Goal: Task Accomplishment & Management: Manage account settings

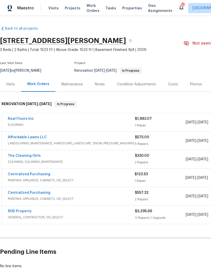
click at [37, 139] on link "Affordable Lawns LLC" at bounding box center [27, 138] width 39 height 4
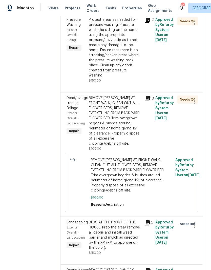
scroll to position [175, 0]
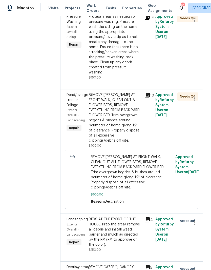
click at [129, 124] on div "REMOVE IVY AT FRONT WALK, CLEAN OUT ALL FLOWER BEDS, REMOVE EVERYTHING FROM BAC…" at bounding box center [115, 118] width 52 height 51
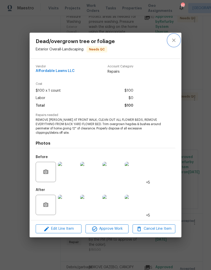
click at [173, 41] on icon "close" at bounding box center [174, 40] width 6 height 6
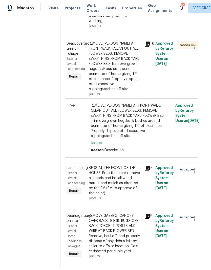
scroll to position [227, 0]
click at [128, 244] on div "REMOVE GAZEBO, CANOPY OVER BACK DOOR, RUGS OFF BACK PORCH, T POSTS AND WIRE AT …" at bounding box center [115, 234] width 52 height 41
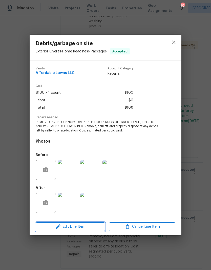
click at [88, 228] on span "Edit Line Item" at bounding box center [70, 227] width 66 height 6
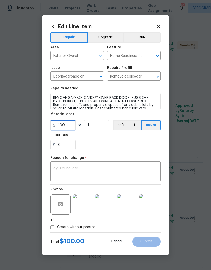
click at [67, 126] on input "100" at bounding box center [62, 125] width 25 height 10
type input "400"
click at [130, 145] on div "0" at bounding box center [105, 145] width 111 height 10
click at [120, 169] on textarea at bounding box center [106, 172] width 104 height 11
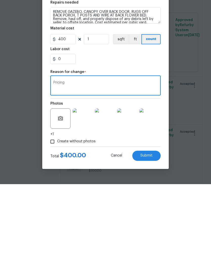
type textarea "Pricing"
click at [126, 223] on div "Create without photos" at bounding box center [105, 228] width 111 height 10
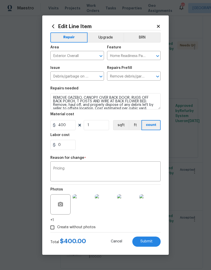
click at [153, 243] on span "Submit" at bounding box center [147, 242] width 12 height 4
type input "100"
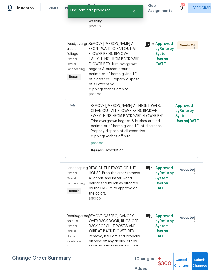
scroll to position [0, 0]
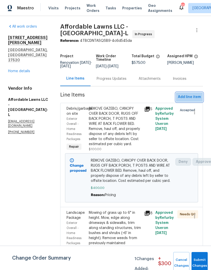
click at [200, 97] on span "Add line item" at bounding box center [189, 97] width 23 height 6
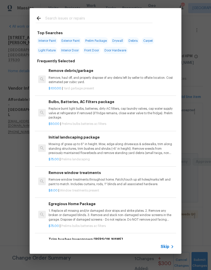
click at [123, 17] on input "text" at bounding box center [99, 19] width 108 height 8
type input "Mulch"
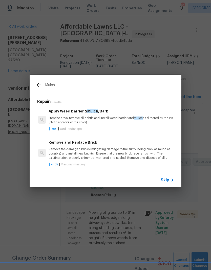
click at [113, 124] on p "Prep the area/ remove all debris and install weed barrier and mulch as directed…" at bounding box center [112, 120] width 126 height 9
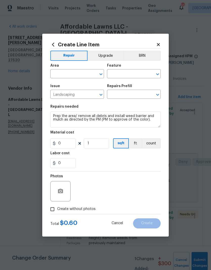
type input "Apply Weed barrier & Mulch/Bark $0.60"
click at [69, 145] on input "0.6" at bounding box center [62, 143] width 25 height 10
type input "150"
click at [99, 160] on div "0" at bounding box center [105, 163] width 111 height 10
click at [83, 74] on input "text" at bounding box center [70, 74] width 40 height 8
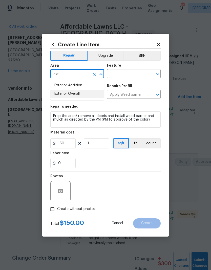
click at [92, 95] on li "Exterior Overall" at bounding box center [77, 94] width 54 height 8
type input "Exterior Overall"
click at [136, 74] on input "text" at bounding box center [127, 74] width 40 height 8
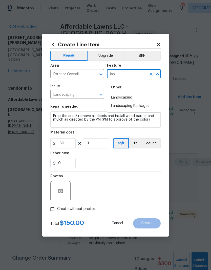
click at [149, 108] on li "Landscaping Packages" at bounding box center [134, 106] width 54 height 8
type input "Landscaping Packages"
click at [142, 74] on input "Landscaping Packages" at bounding box center [127, 74] width 40 height 8
click at [152, 74] on icon "Clear" at bounding box center [151, 74] width 5 height 5
click at [141, 98] on li "Landscaping" at bounding box center [134, 98] width 54 height 8
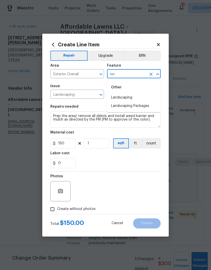
type input "Landscaping"
click at [107, 161] on div "0" at bounding box center [105, 163] width 111 height 10
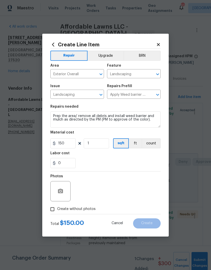
click at [56, 211] on input "Create without photos" at bounding box center [53, 210] width 10 height 10
checkbox input "true"
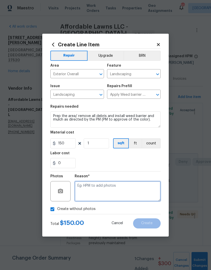
click at [142, 189] on textarea at bounding box center [118, 191] width 86 height 20
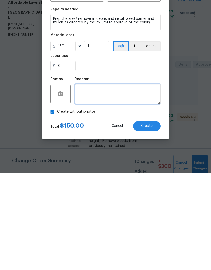
type textarea "."
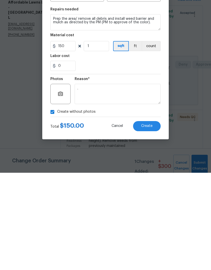
click at [154, 219] on button "Create" at bounding box center [147, 224] width 28 height 10
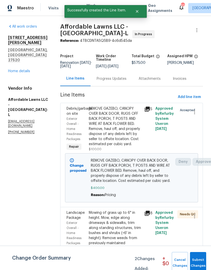
scroll to position [0, 0]
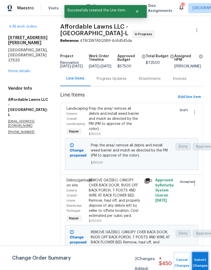
click at [202, 262] on button "Submit Changes" at bounding box center [200, 263] width 16 height 22
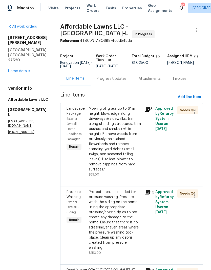
click at [129, 148] on div "Mowing of grass up to 6" in height. Mow, edge along driveways & sidewalks, trim…" at bounding box center [115, 139] width 52 height 66
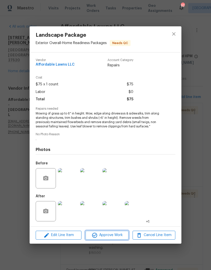
click at [119, 237] on span "Approve Work" at bounding box center [107, 235] width 40 height 6
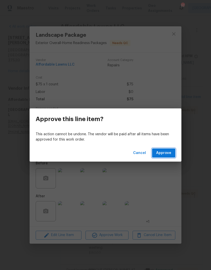
click at [172, 154] on button "Approve" at bounding box center [163, 153] width 23 height 9
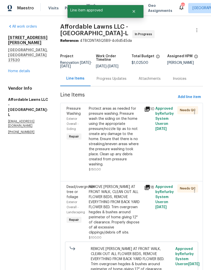
click at [136, 148] on div "Protect areas as needed for pressure washing. Pressure wash the siding on the h…" at bounding box center [115, 136] width 52 height 61
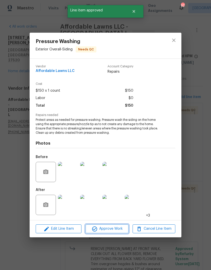
click at [120, 232] on span "Approve Work" at bounding box center [107, 229] width 40 height 6
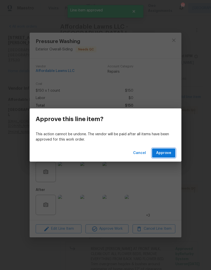
click at [173, 154] on button "Approve" at bounding box center [163, 153] width 23 height 9
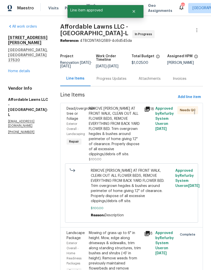
click at [131, 144] on div "REMOVE IVY AT FRONT WALK, CLEAN OUT ALL FLOWER BEDS, REMOVE EVERYTHING FROM BAC…" at bounding box center [115, 131] width 52 height 51
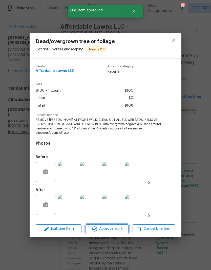
click at [114, 232] on button "Approve Work" at bounding box center [107, 229] width 43 height 9
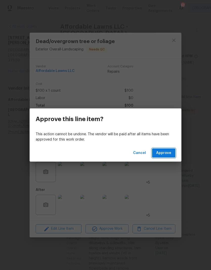
click at [170, 154] on span "Approve" at bounding box center [163, 153] width 15 height 6
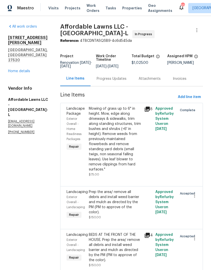
click at [23, 69] on link "Home details" at bounding box center [19, 71] width 22 height 4
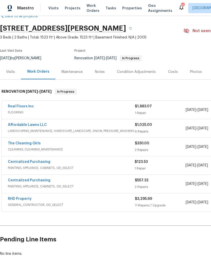
scroll to position [12, 0]
click at [28, 108] on link "Real Floors Inc" at bounding box center [21, 107] width 26 height 4
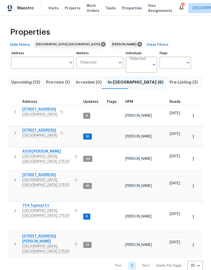
click at [58, 84] on span "Pre-reno (1)" at bounding box center [58, 82] width 24 height 7
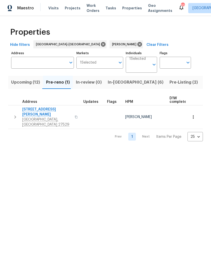
click at [30, 110] on span "3817 Cason St" at bounding box center [46, 112] width 49 height 10
click at [192, 115] on icon "button" at bounding box center [193, 117] width 5 height 5
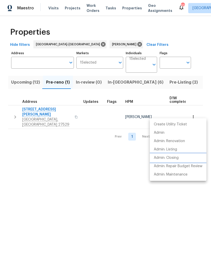
click at [194, 159] on li "Admin: Closing" at bounding box center [178, 158] width 57 height 8
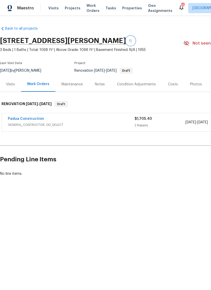
click at [126, 39] on button "button" at bounding box center [130, 40] width 9 height 9
